Goal: Communication & Community: Answer question/provide support

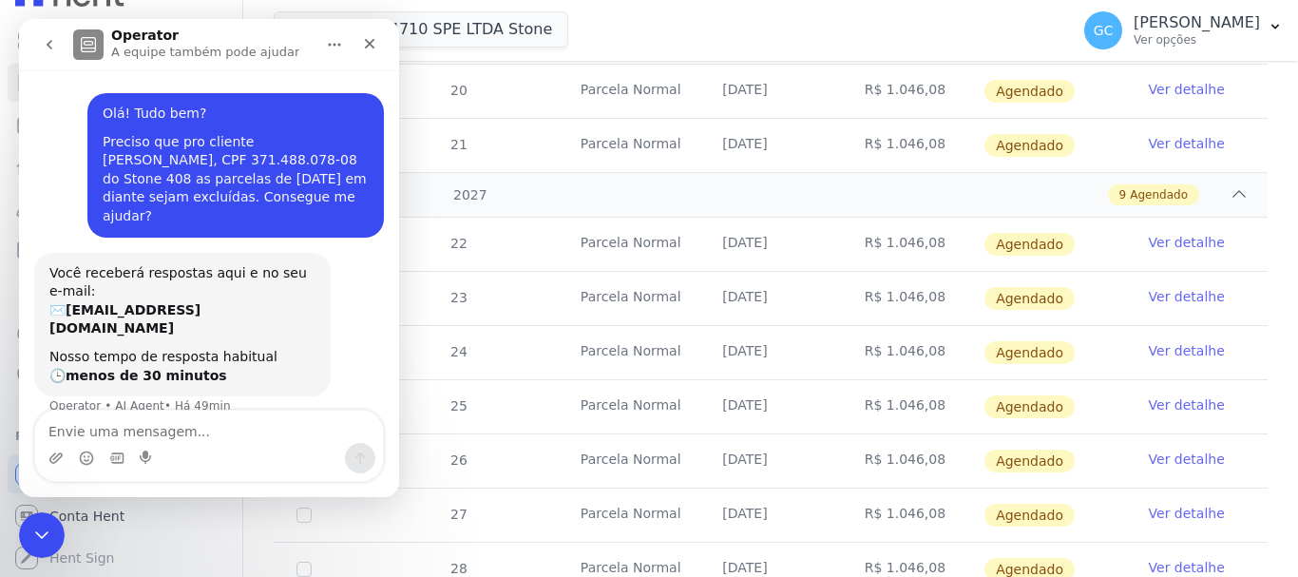
scroll to position [136, 0]
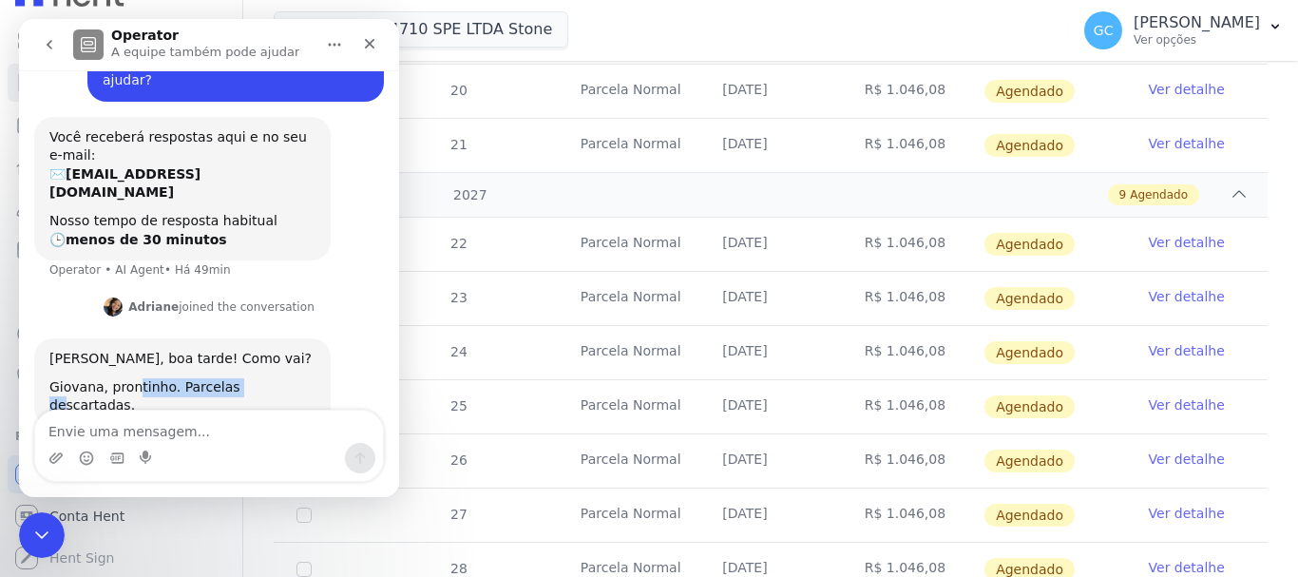
click at [232, 378] on div "Giovana, prontinho. Parcelas descartadas." at bounding box center [182, 396] width 266 height 37
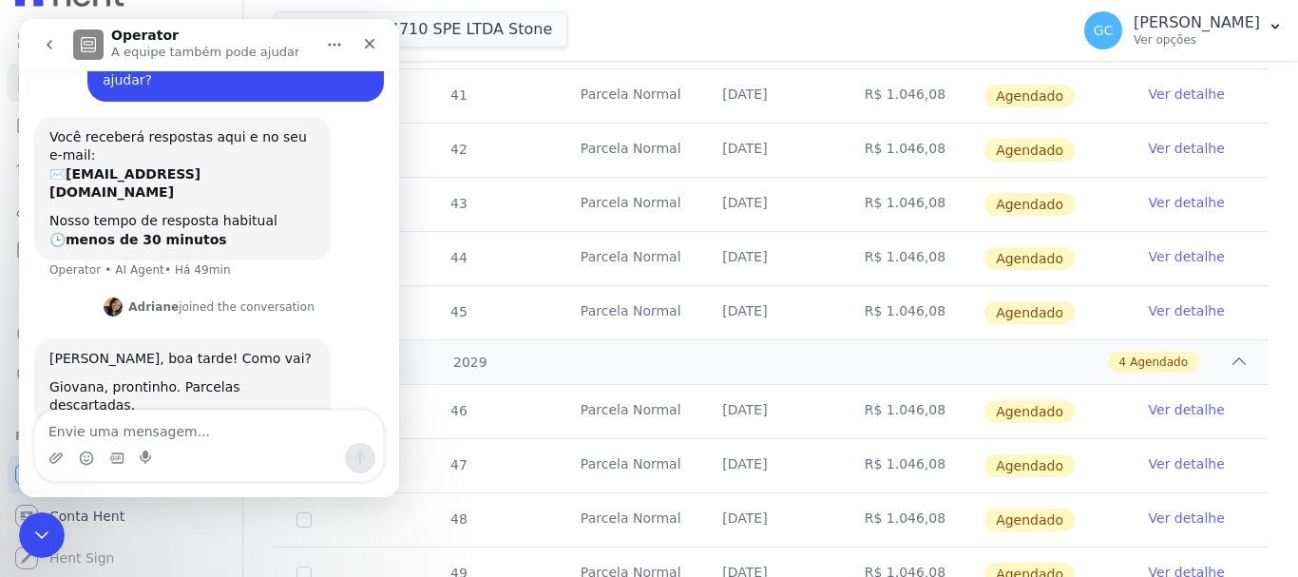
scroll to position [2334, 0]
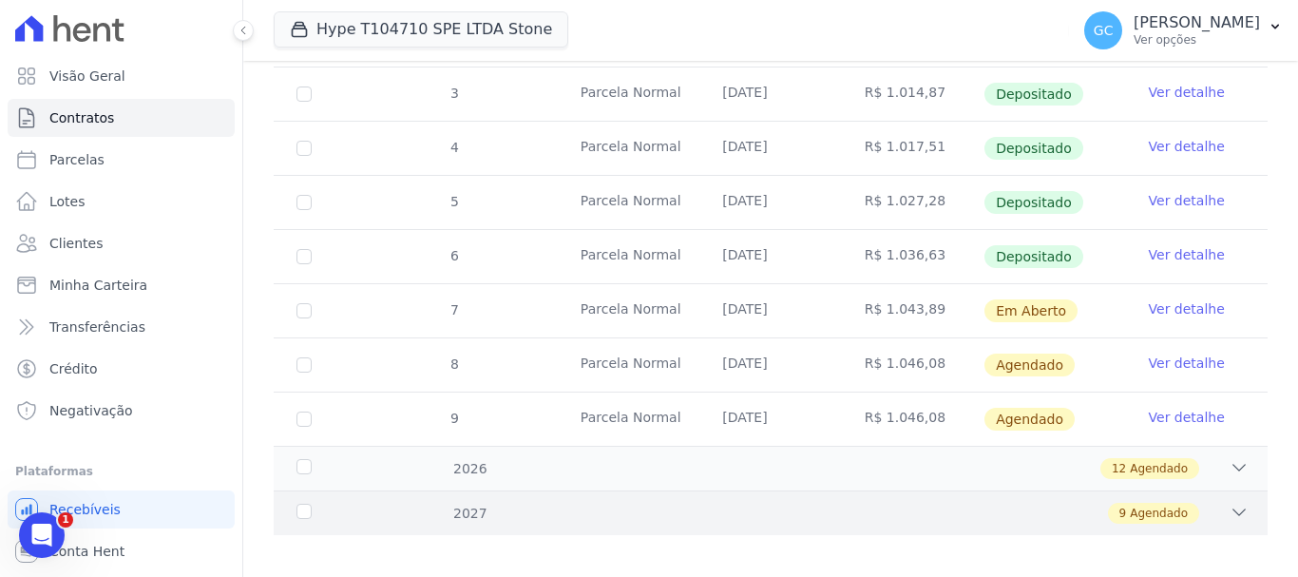
click at [1237, 498] on div "2027 9 Agendado" at bounding box center [771, 512] width 994 height 45
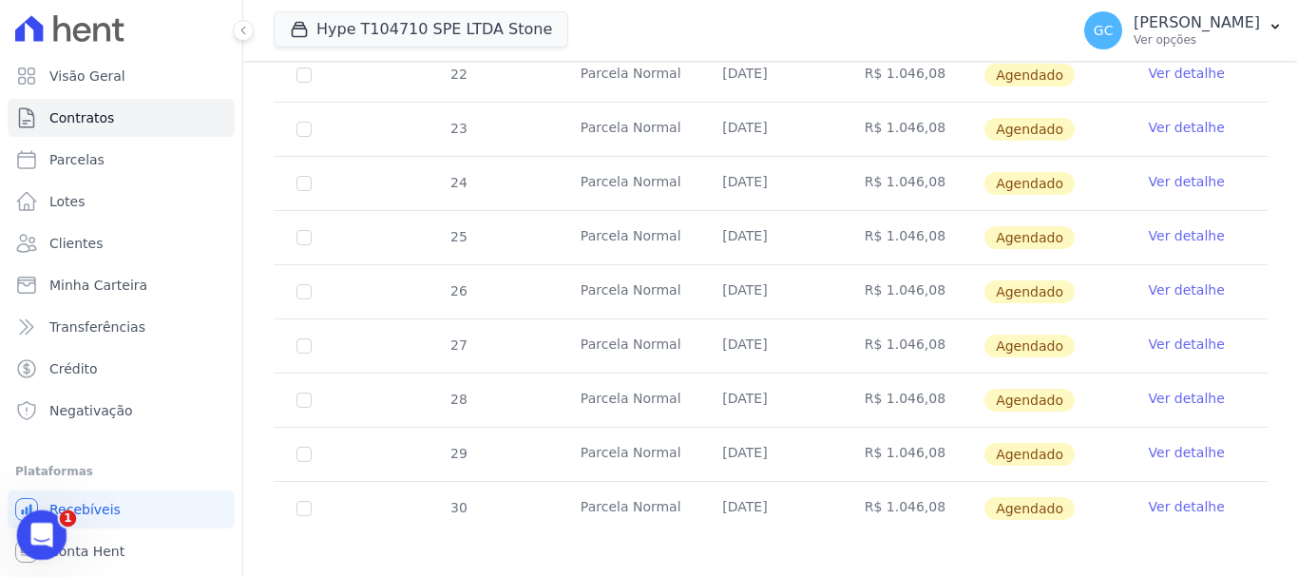
click at [56, 528] on div "Abertura do Messenger da Intercom" at bounding box center [39, 532] width 63 height 63
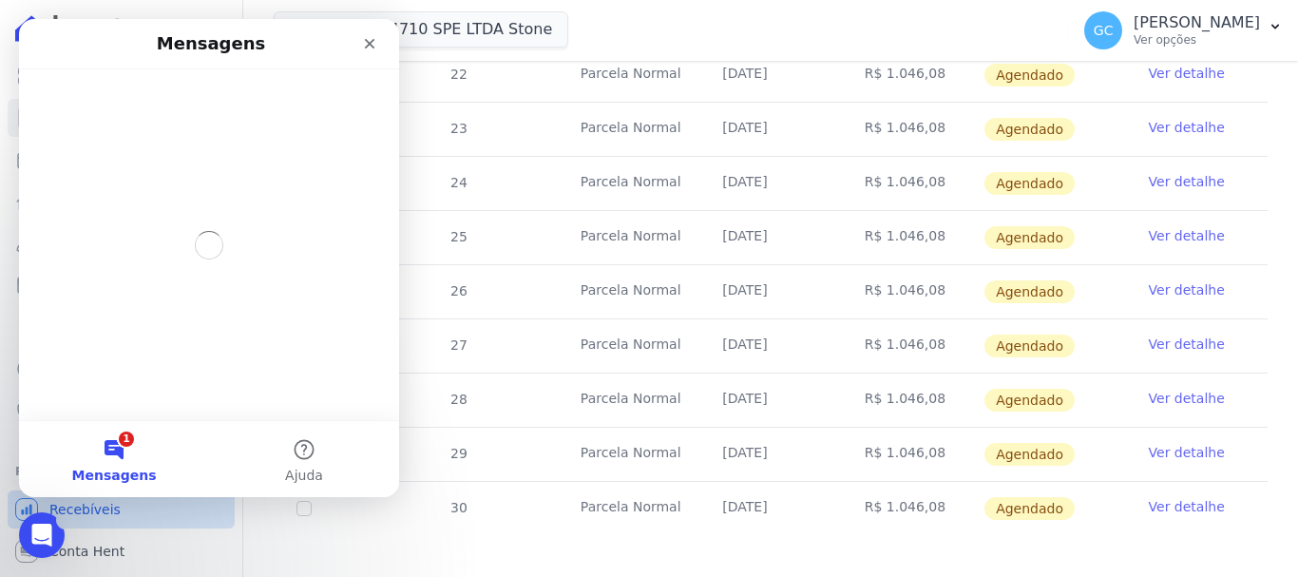
scroll to position [0, 0]
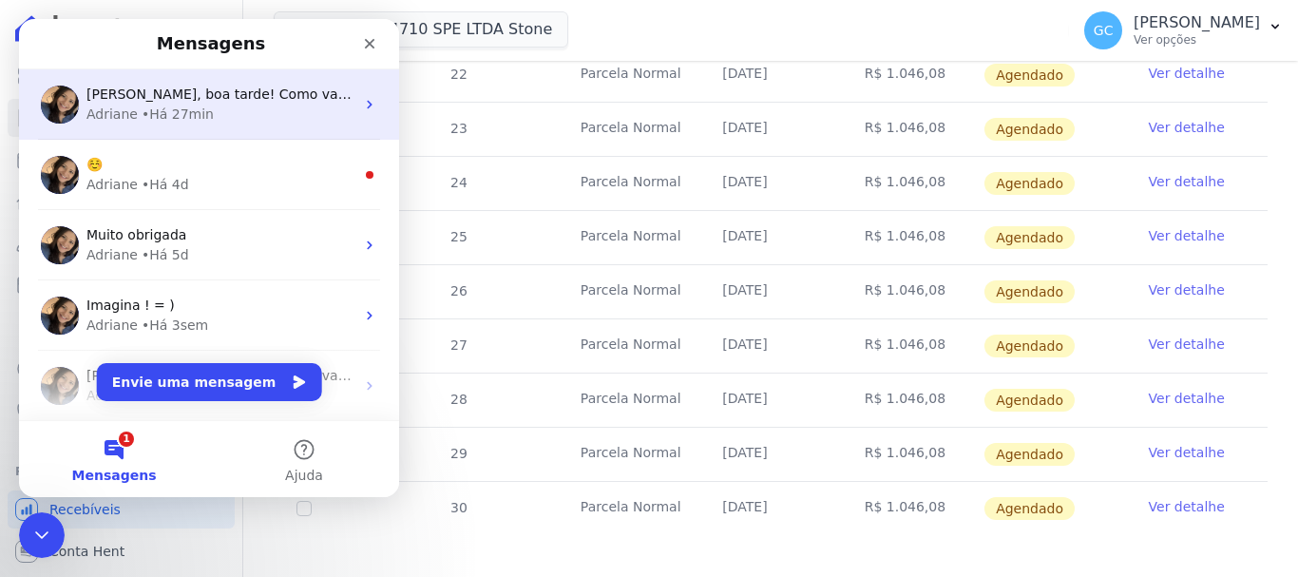
click at [226, 100] on span "[PERSON_NAME], boa tarde! Como vai? Giovana, prontinho. Parcelas descartadas." at bounding box center [359, 93] width 547 height 15
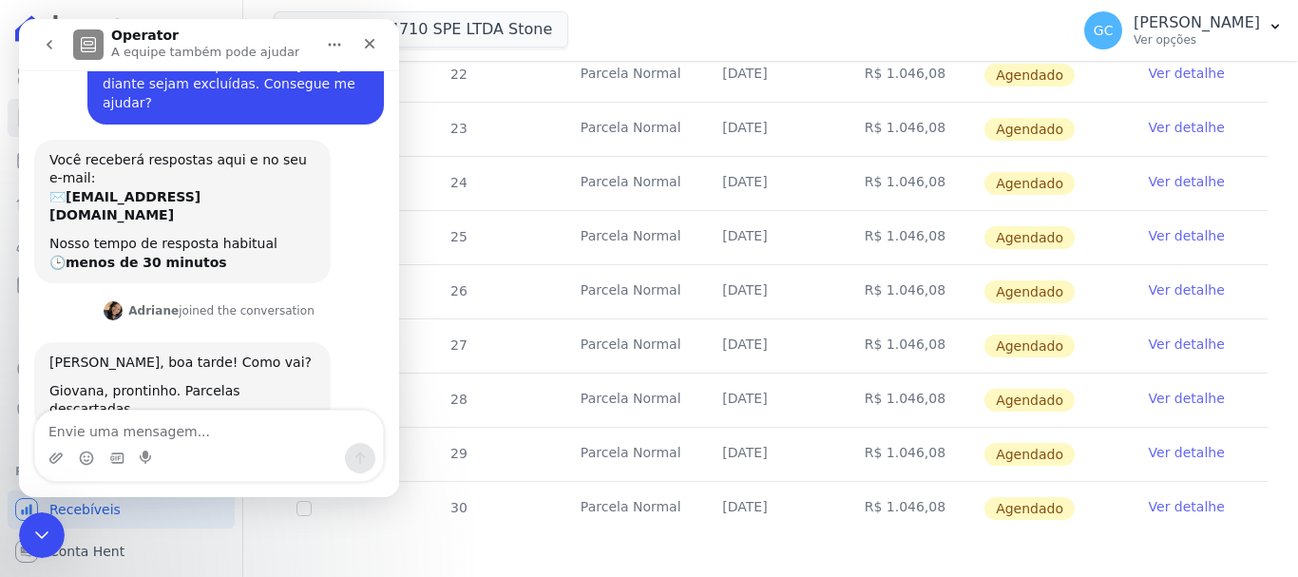
scroll to position [117, 0]
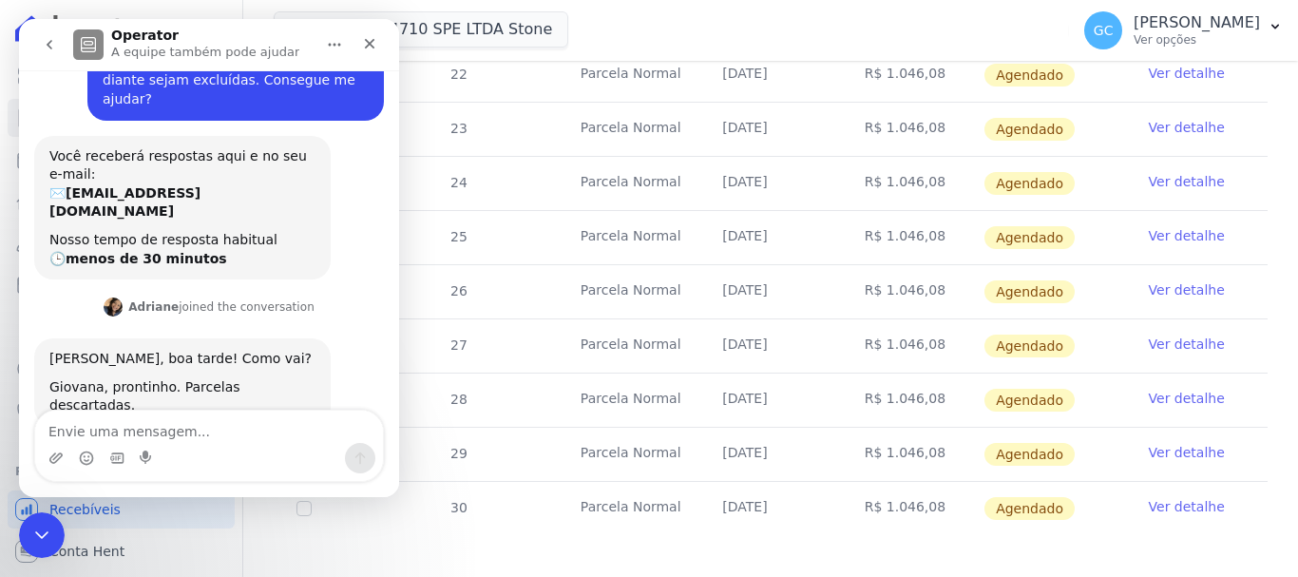
click at [225, 421] on textarea "Envie uma mensagem..." at bounding box center [209, 427] width 348 height 32
type textarea "Obrigada!!!"
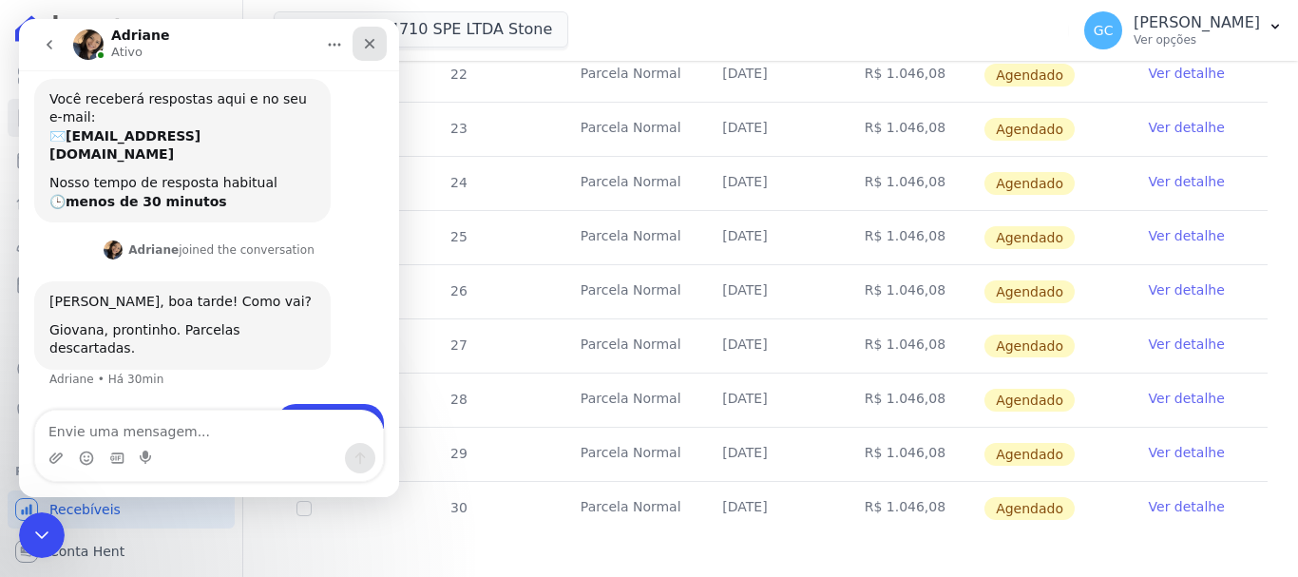
click at [367, 48] on icon "Fechar" at bounding box center [369, 43] width 15 height 15
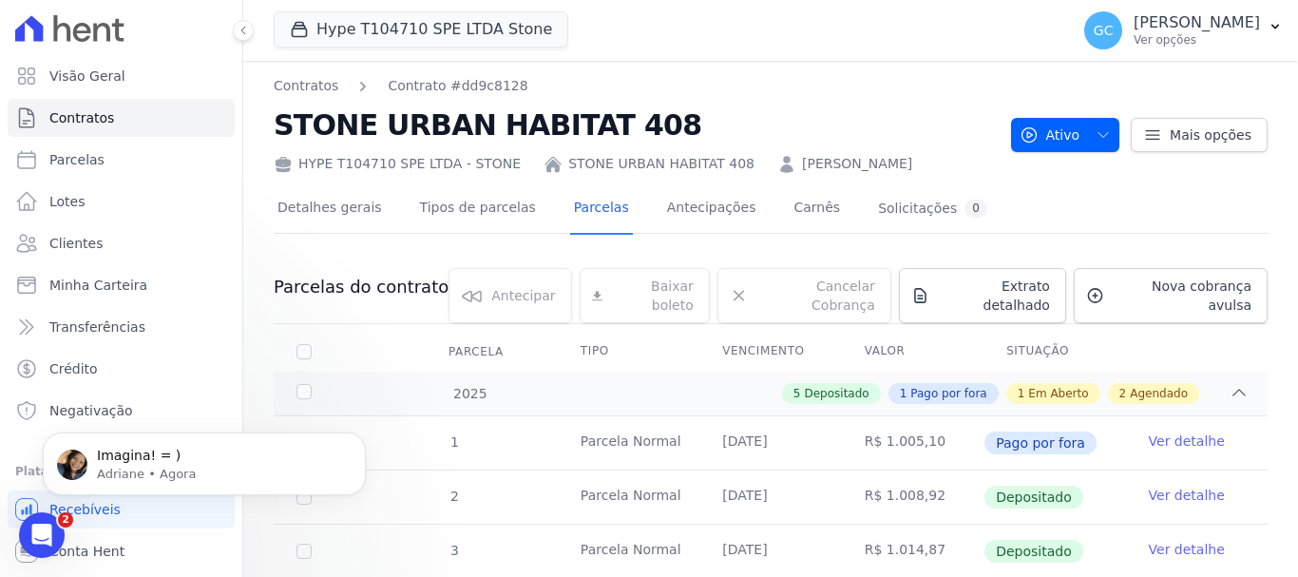
scroll to position [230, 0]
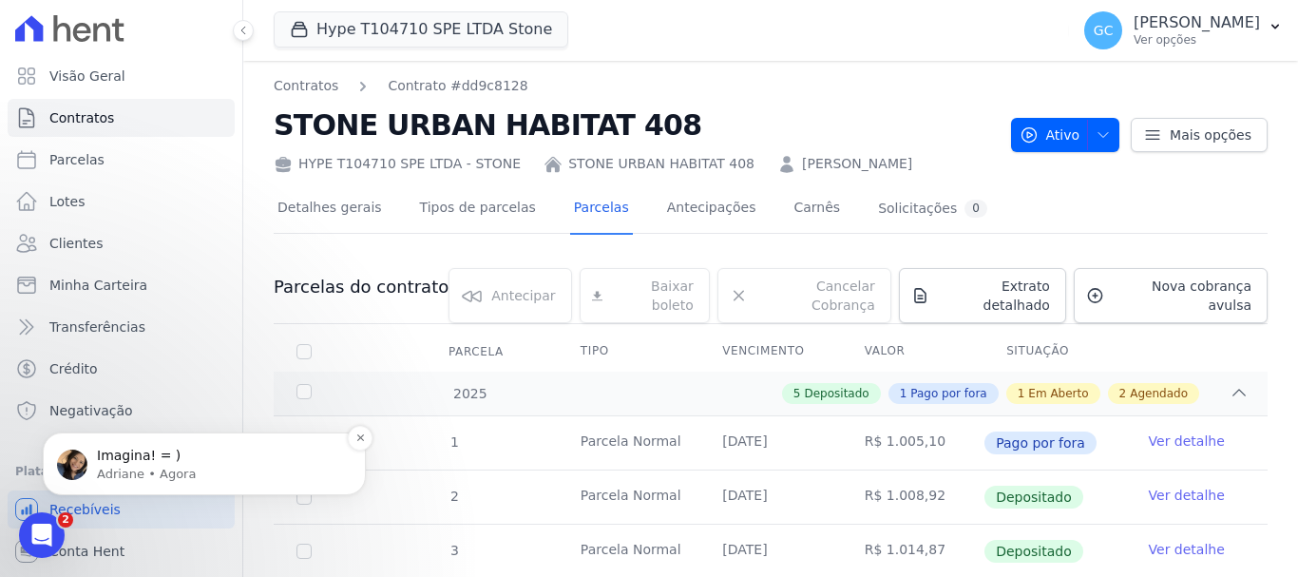
click at [199, 481] on p "Adriane • Agora" at bounding box center [219, 474] width 245 height 17
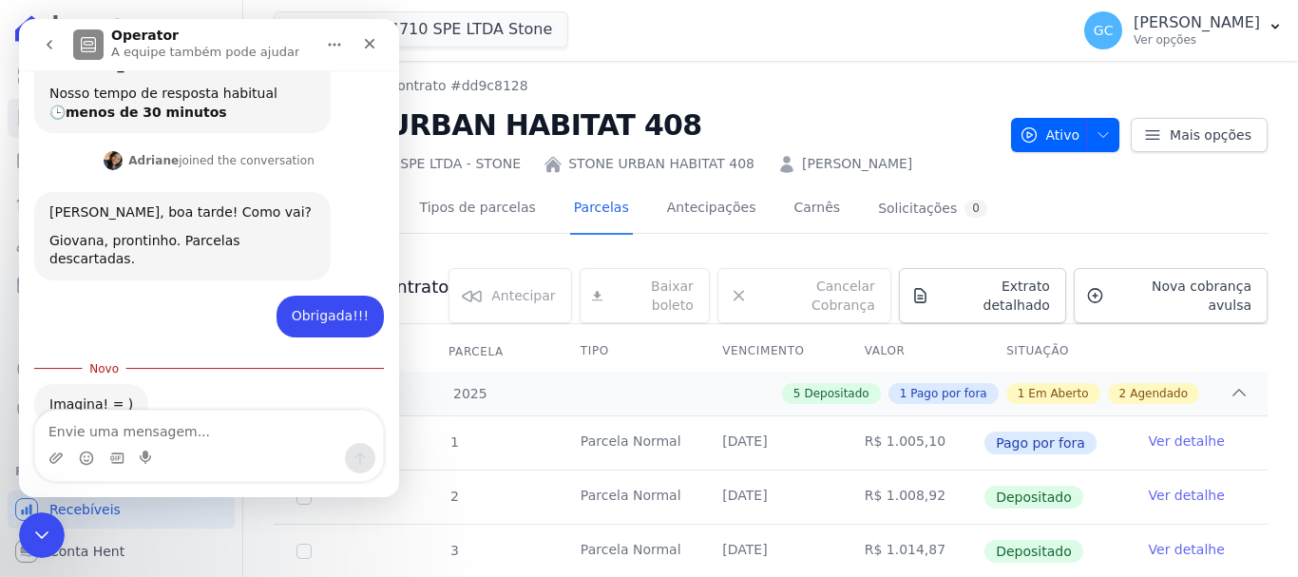
scroll to position [261, 0]
click at [114, 150] on img "Adriane diz…" at bounding box center [113, 159] width 19 height 19
click at [364, 48] on icon "Fechar" at bounding box center [369, 43] width 15 height 15
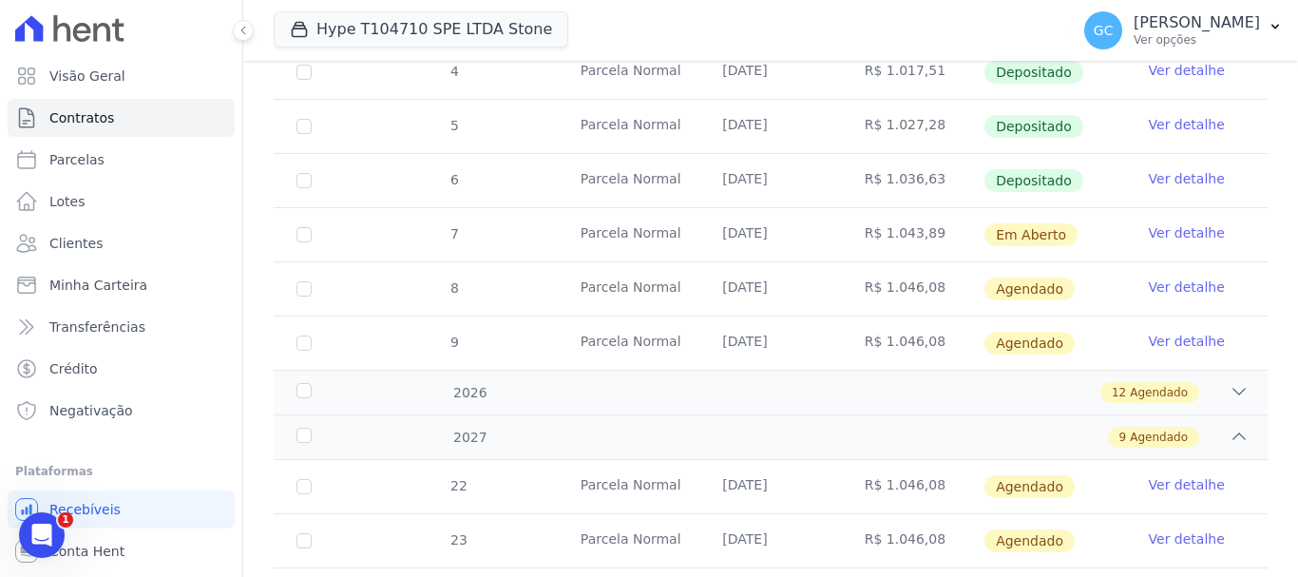
scroll to position [564, 0]
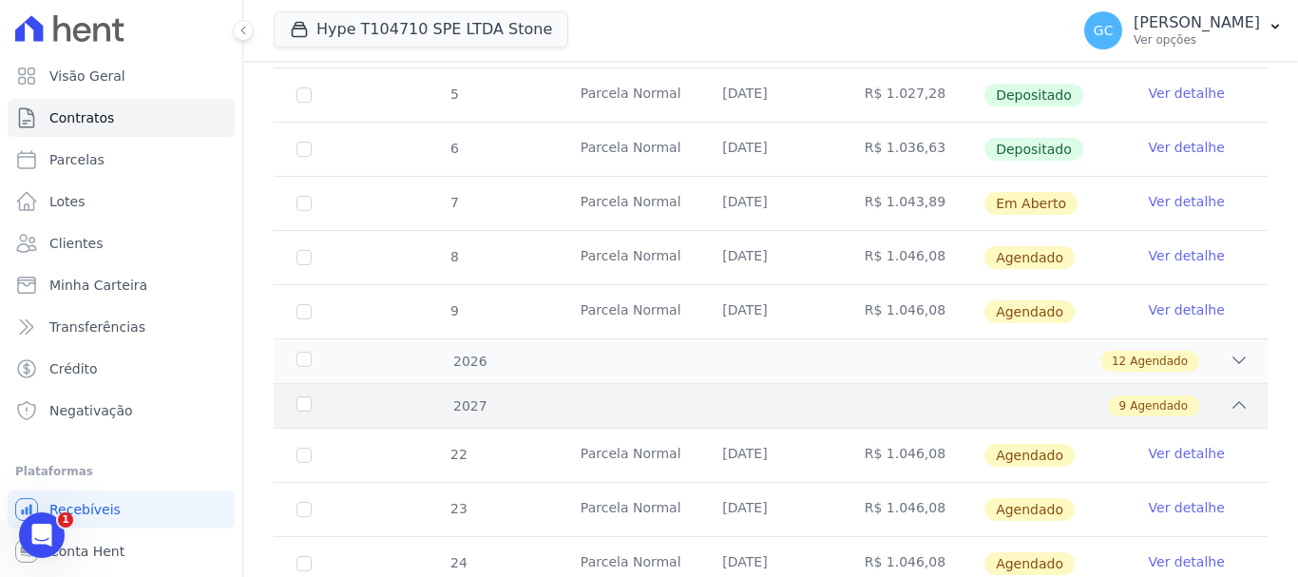
click at [1230, 395] on icon at bounding box center [1239, 404] width 19 height 19
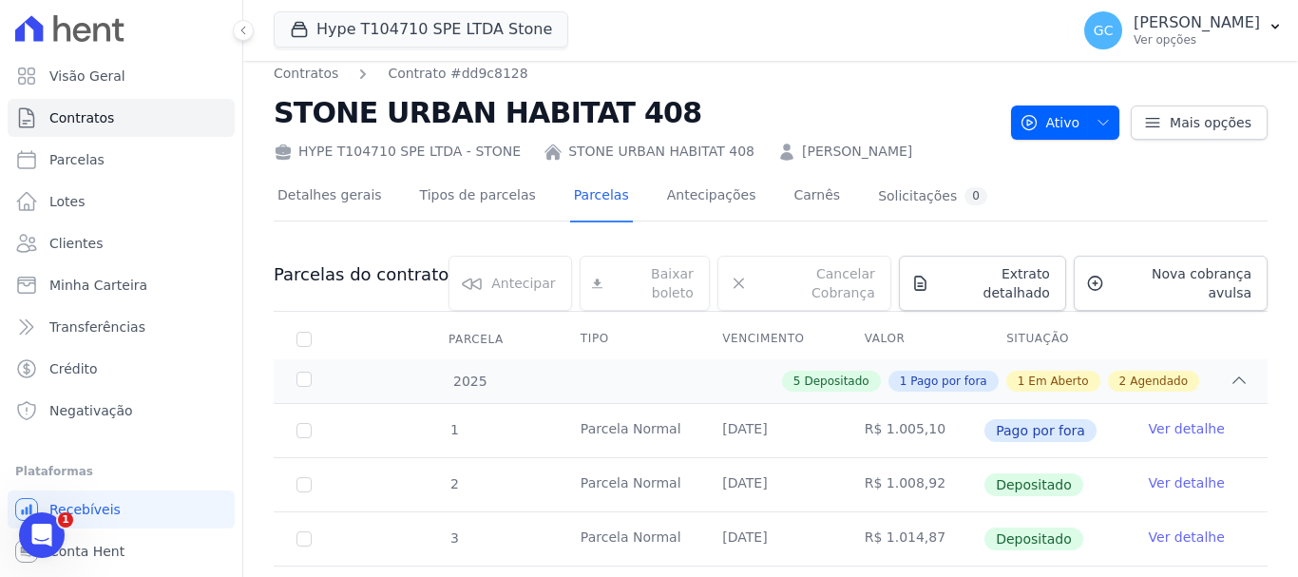
scroll to position [0, 0]
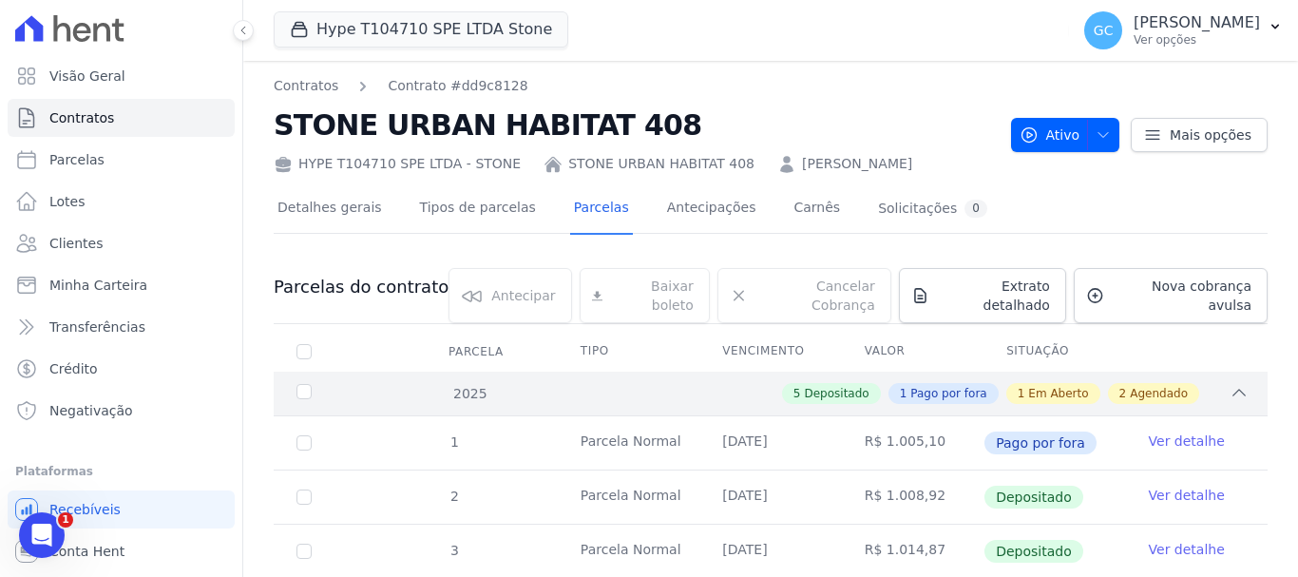
click at [1230, 383] on icon at bounding box center [1239, 392] width 19 height 19
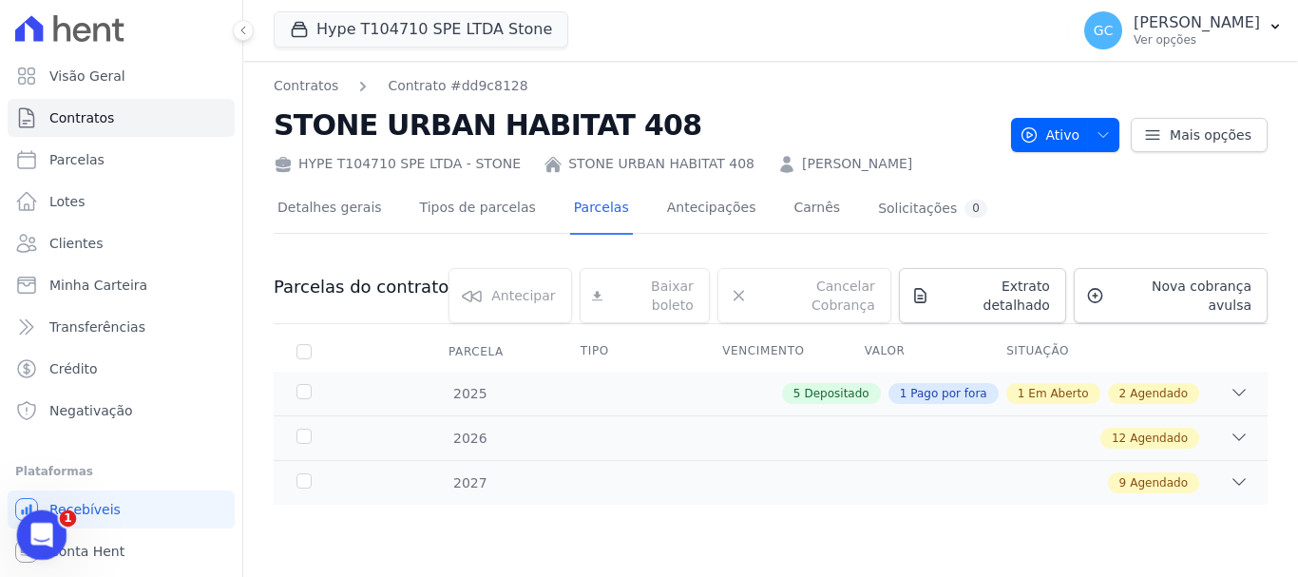
click at [43, 527] on icon "Abertura do Messenger da Intercom" at bounding box center [39, 532] width 31 height 31
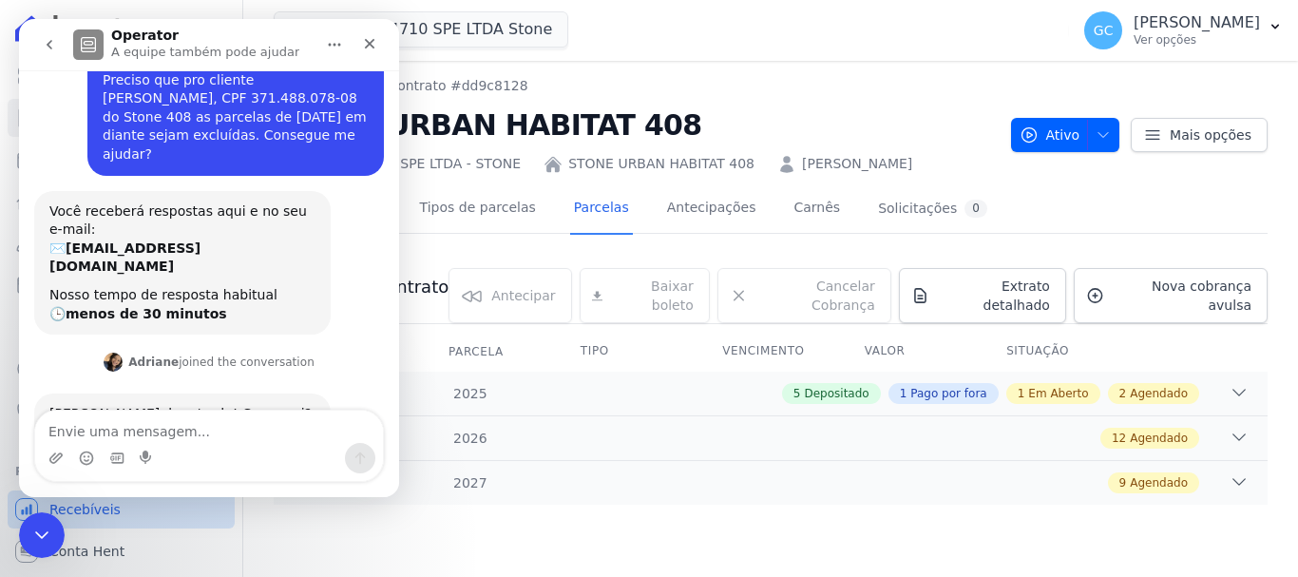
scroll to position [230, 0]
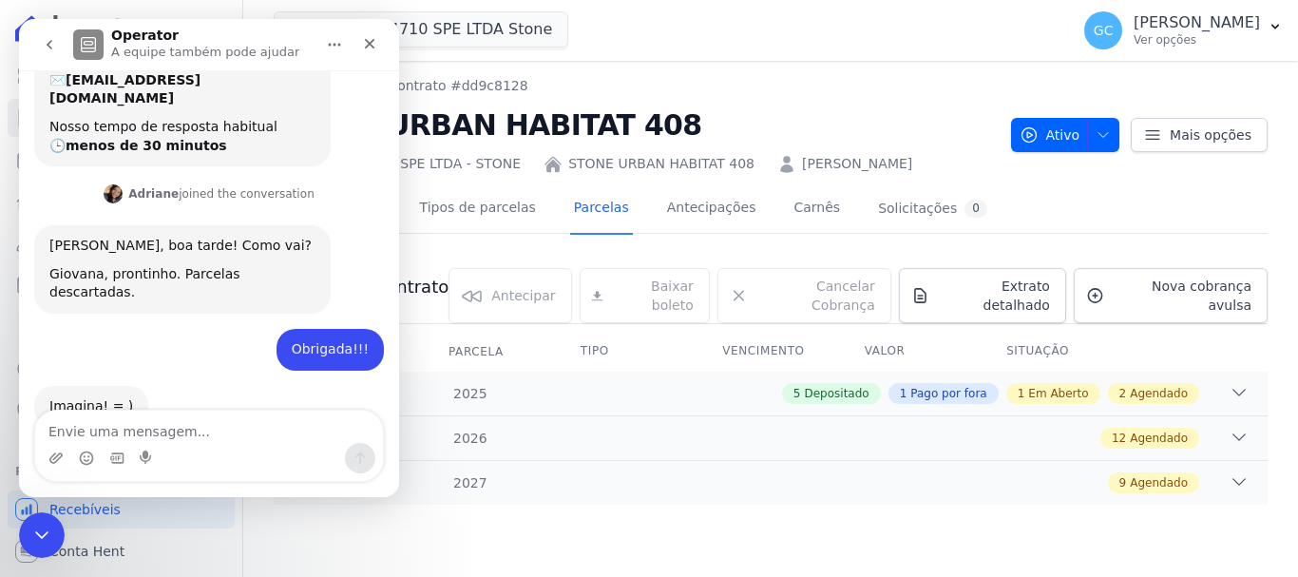
click at [698, 558] on div "Contratos Contrato #dd9c8128 STONE URBAN HABITAT 408 HYPE T104710 SPE LTDA - ST…" at bounding box center [770, 319] width 1055 height 516
click at [373, 47] on icon "Fechar" at bounding box center [370, 44] width 10 height 10
